Goal: Task Accomplishment & Management: Use online tool/utility

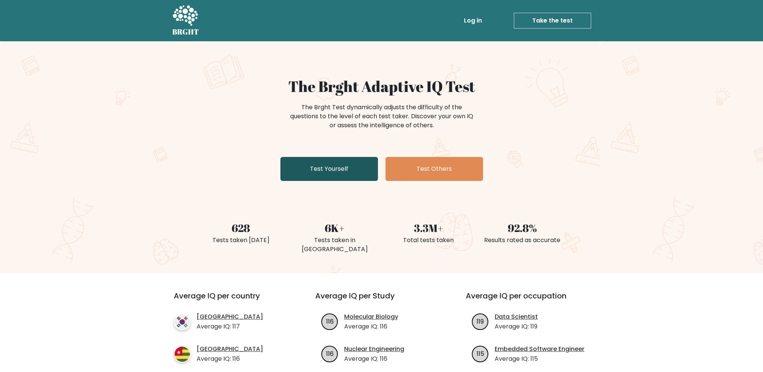
click at [314, 170] on link "Test Yourself" at bounding box center [329, 169] width 98 height 24
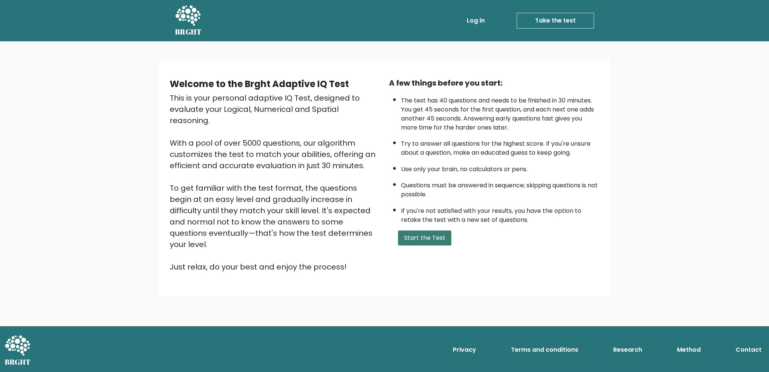
click at [425, 231] on button "Start the Test" at bounding box center [424, 237] width 53 height 15
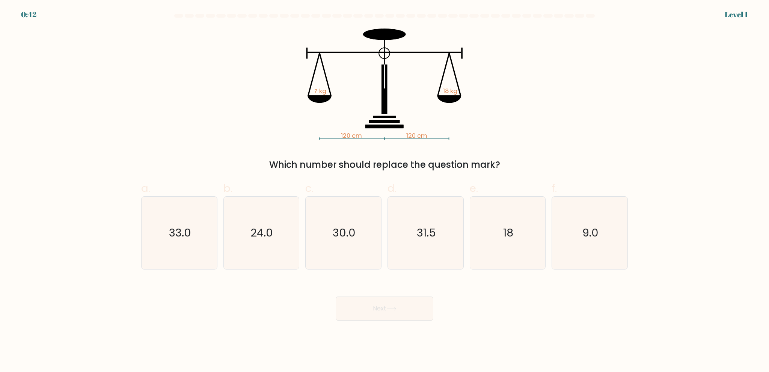
drag, startPoint x: 354, startPoint y: 199, endPoint x: 350, endPoint y: 196, distance: 5.3
